Goal: Task Accomplishment & Management: Manage account settings

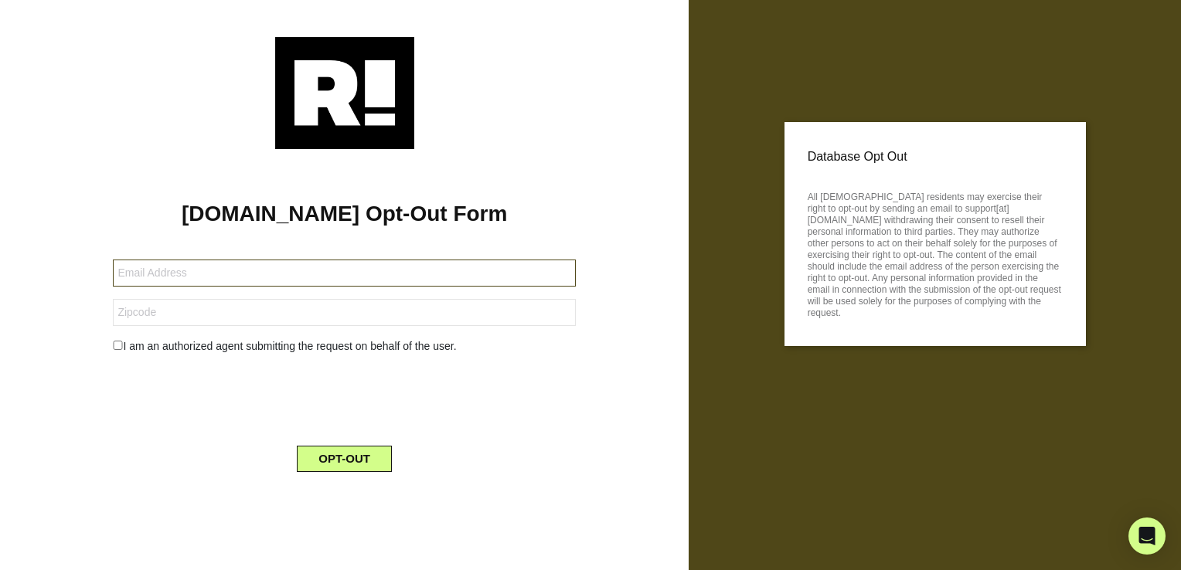
click at [266, 272] on input "text" at bounding box center [344, 273] width 463 height 27
type input "[EMAIL_ADDRESS][DOMAIN_NAME]"
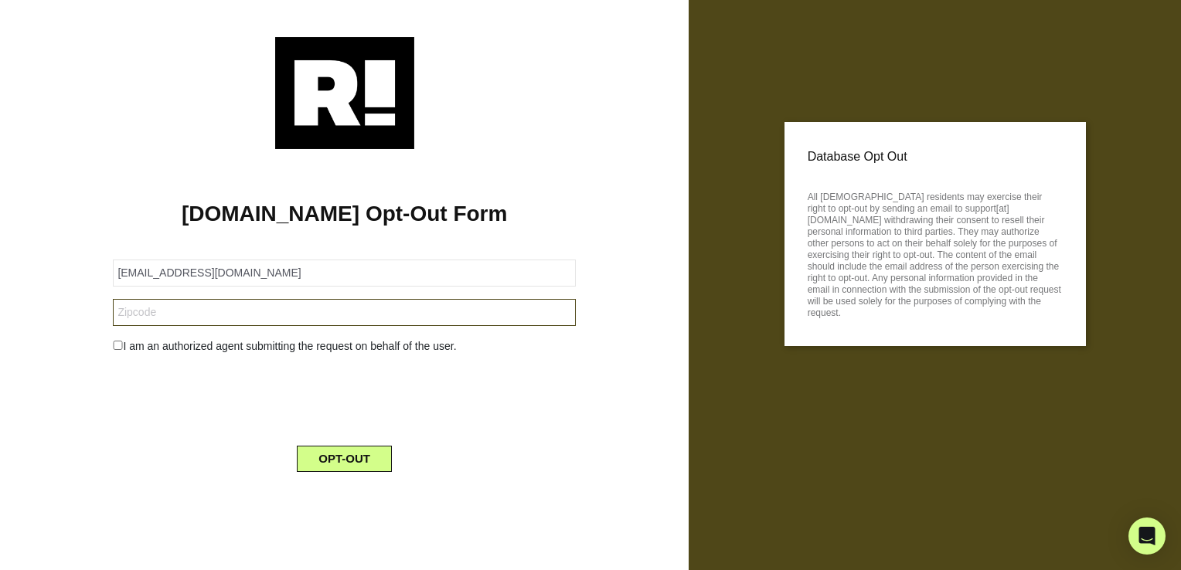
click at [217, 315] on input "text" at bounding box center [344, 312] width 463 height 27
type input "01915"
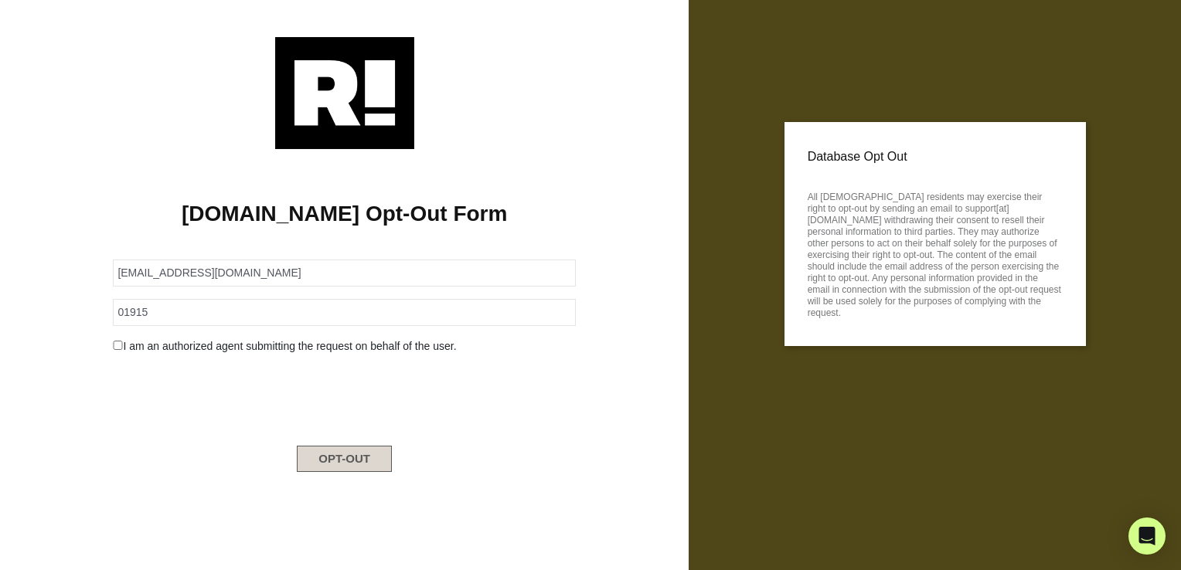
click at [369, 465] on button "OPT-OUT" at bounding box center [344, 459] width 95 height 26
